Goal: Transaction & Acquisition: Purchase product/service

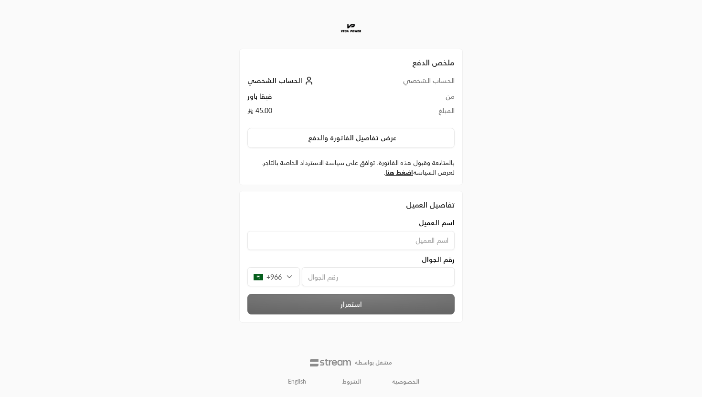
click at [503, 74] on div "ملخص الدفع الحساب الشخصي الحساب الشخصي من فيقا باور المبلغ 45.00 عرض تفاصيل الف…" at bounding box center [351, 198] width 351 height 397
